Goal: Information Seeking & Learning: Learn about a topic

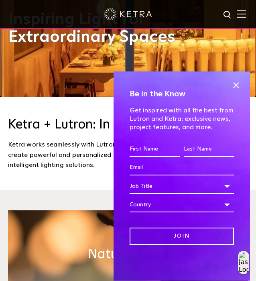
scroll to position [202, 0]
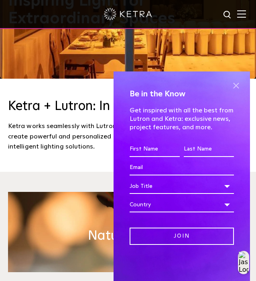
click at [234, 84] on span at bounding box center [236, 85] width 12 height 12
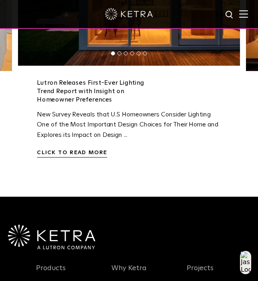
scroll to position [1664, 0]
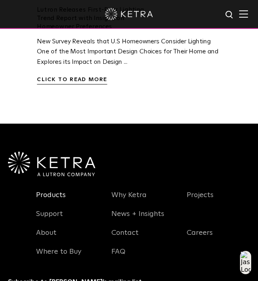
click at [51, 190] on link "Products" at bounding box center [51, 199] width 30 height 18
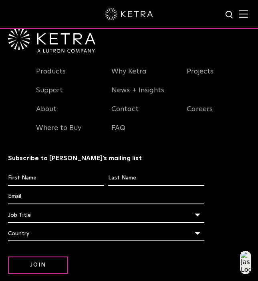
scroll to position [2744, 0]
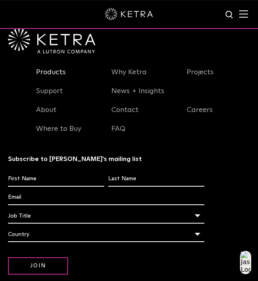
click at [56, 70] on link "Products" at bounding box center [51, 77] width 30 height 18
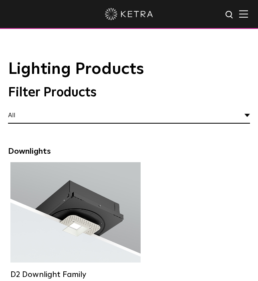
click at [246, 8] on div at bounding box center [129, 14] width 258 height 29
click at [246, 14] on img at bounding box center [243, 14] width 9 height 8
